Goal: Check status: Check status

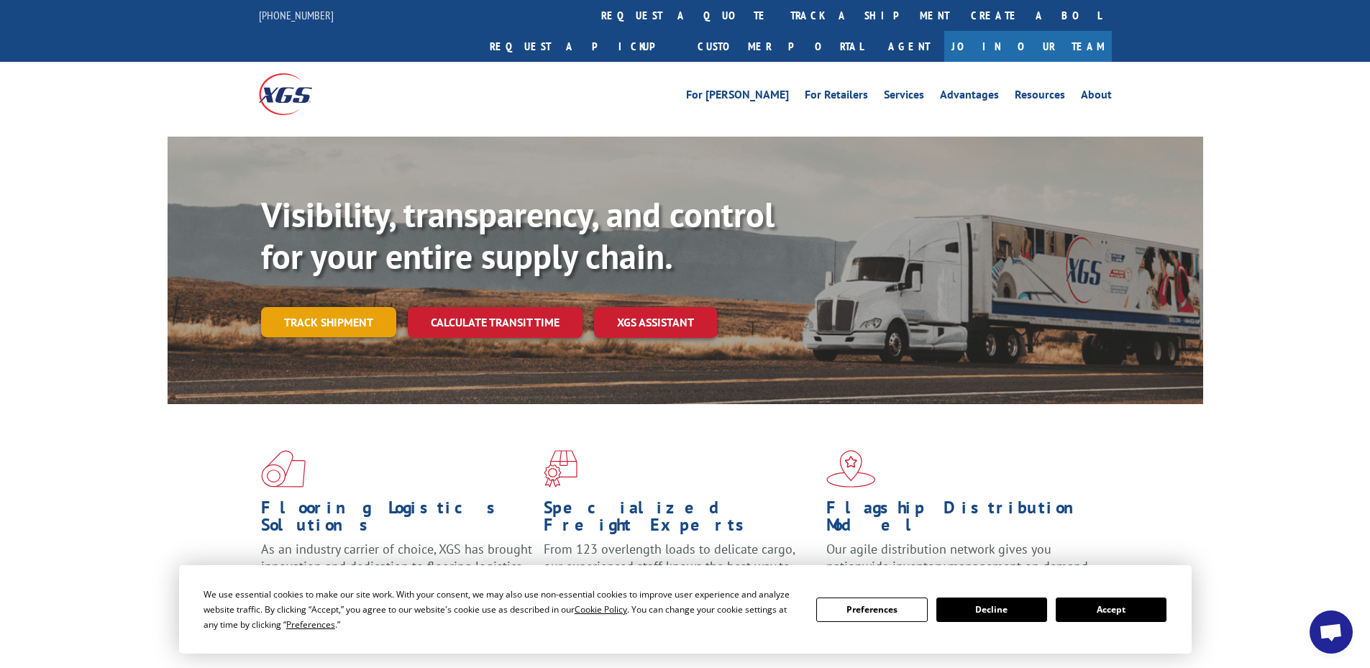
click at [284, 307] on link "Track shipment" at bounding box center [328, 322] width 135 height 30
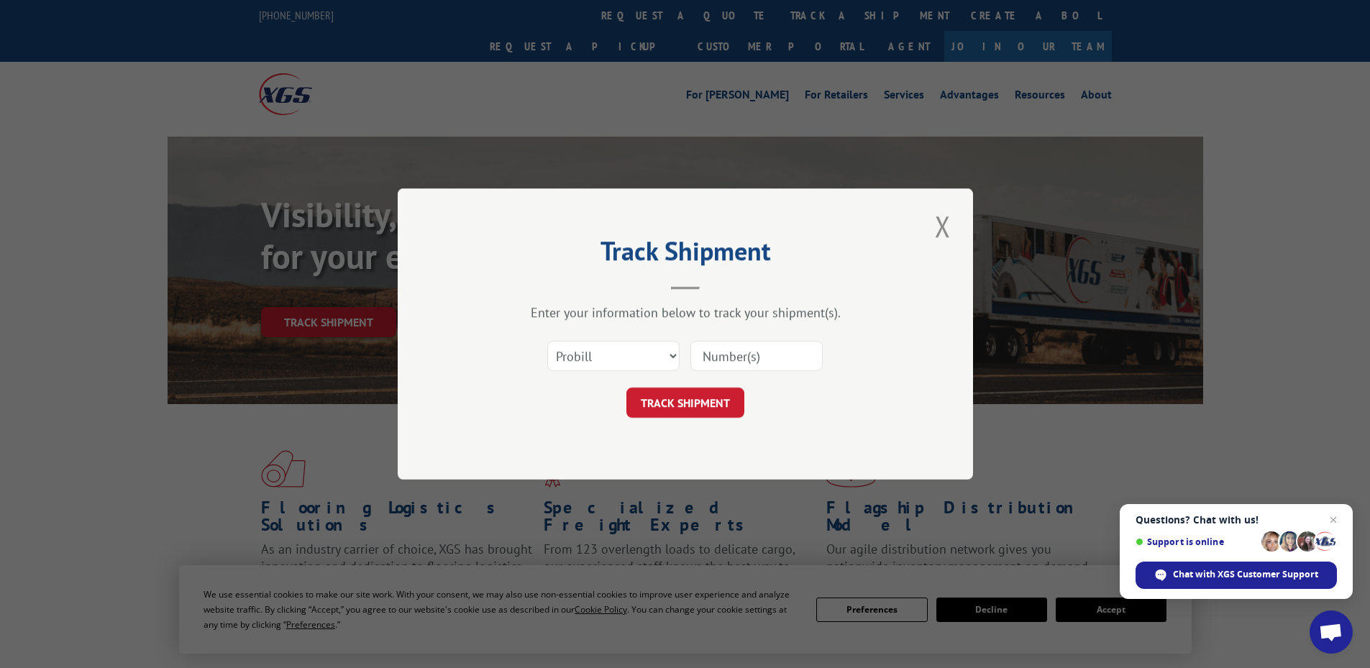
click at [520, 362] on div "Select category... Probill BOL PO" at bounding box center [685, 355] width 431 height 47
click at [618, 371] on select "Select category... Probill BOL PO" at bounding box center [613, 356] width 132 height 30
select select "po"
click at [547, 341] on select "Select category... Probill BOL PO" at bounding box center [613, 356] width 132 height 30
click at [716, 348] on input at bounding box center [756, 356] width 132 height 30
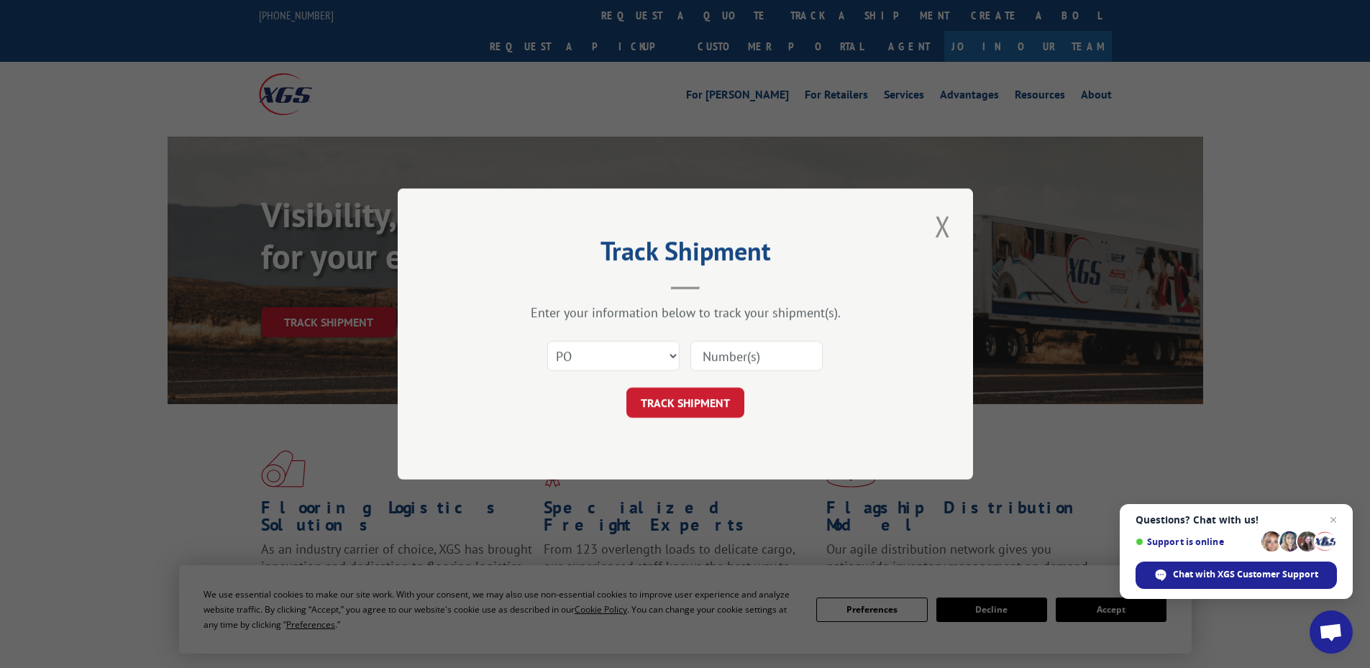
paste input "44525361"
type input "44525361"
click at [715, 393] on button "TRACK SHIPMENT" at bounding box center [685, 403] width 118 height 30
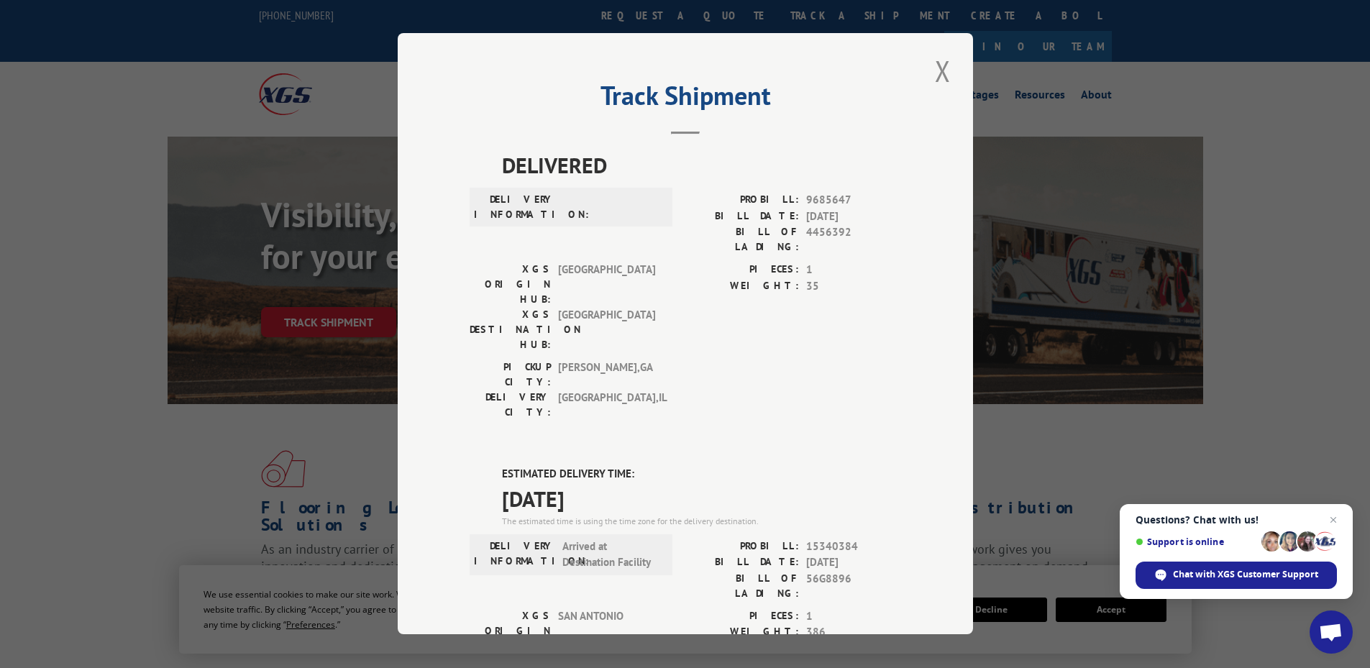
click at [58, 219] on div "Track Shipment DELIVERED DELIVERY INFORMATION: PROBILL: 9685647 BILL DATE: [DAT…" at bounding box center [685, 334] width 1370 height 668
